Goal: Find specific page/section: Find specific page/section

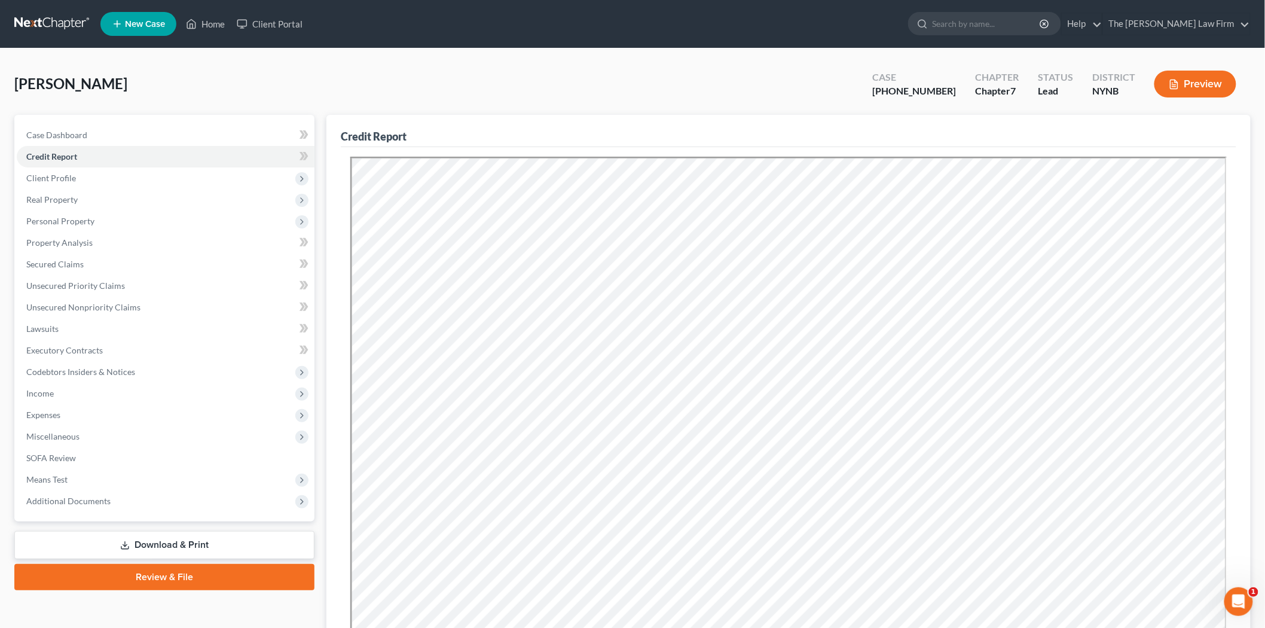
click at [324, 79] on div "Balch, Ryan Upgraded Case 25-60875-6 Chapter Chapter 7 Status Lead District NYN…" at bounding box center [632, 89] width 1236 height 52
click at [200, 56] on div "Balch, Ryan Upgraded Case 25-60875-6 Chapter Chapter 7 Status Lead District NYN…" at bounding box center [632, 405] width 1265 height 715
click at [67, 321] on link "Lawsuits" at bounding box center [166, 329] width 298 height 22
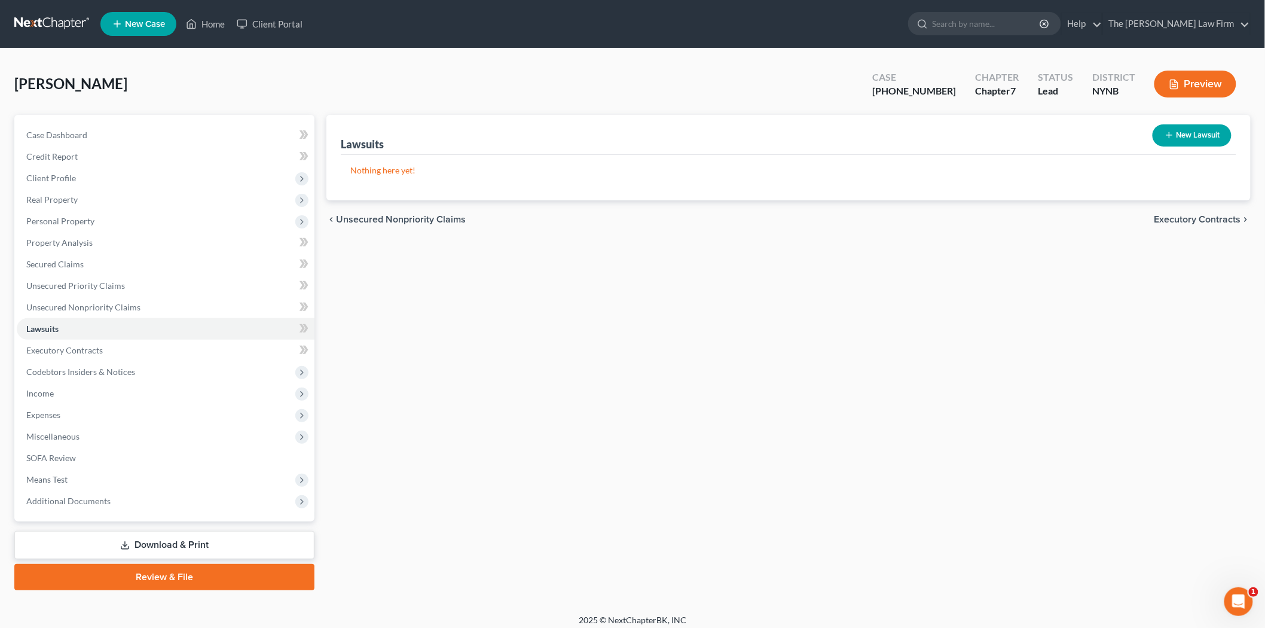
click at [414, 71] on div "Balch, Ryan Upgraded Case 25-60875-6 Chapter Chapter 7 Status Lead District NYN…" at bounding box center [632, 89] width 1236 height 52
click at [43, 23] on link at bounding box center [52, 24] width 77 height 22
